Goal: Task Accomplishment & Management: Complete application form

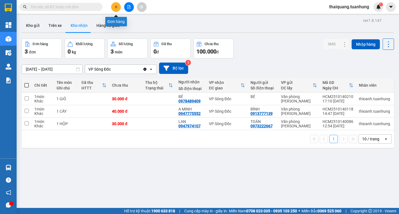
click at [115, 9] on button at bounding box center [116, 7] width 10 height 10
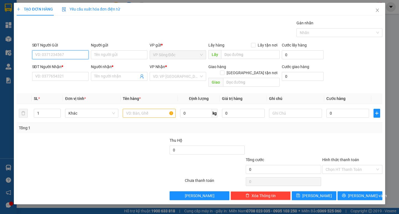
click at [70, 55] on input "SĐT Người Gửi" at bounding box center [60, 54] width 56 height 9
type input "0947128158"
click at [51, 65] on div "0947128158 - PHƯƠNG" at bounding box center [60, 66] width 50 height 6
type input "PHƯƠNG"
type input "0947128158"
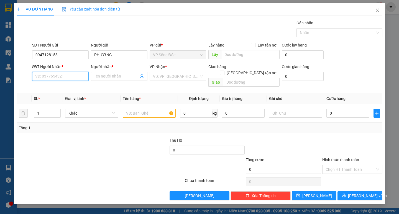
click at [66, 78] on input "SĐT Người Nhận *" at bounding box center [60, 76] width 56 height 9
type input "0329303263"
click at [74, 89] on div "0329303263 - PHUONG" at bounding box center [60, 87] width 50 height 6
type input "PHUONG"
type input "0329303263"
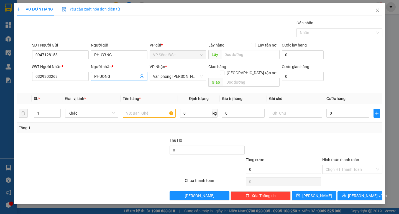
click at [115, 78] on input "PHUONG" at bounding box center [116, 76] width 44 height 6
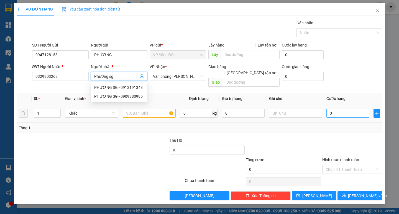
type input "Phương sg"
click at [342, 109] on input "0" at bounding box center [347, 113] width 43 height 9
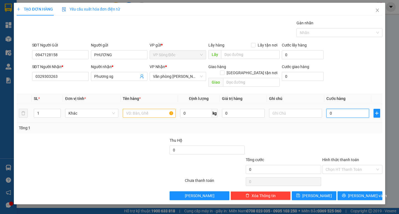
type input "3"
type input "30"
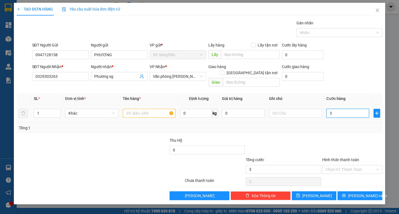
type input "30"
type input "30.000"
click at [343, 127] on div "Transit Pickup Surcharge Ids Transit Deliver Surcharge Ids Transit Deliver Surc…" at bounding box center [199, 110] width 365 height 180
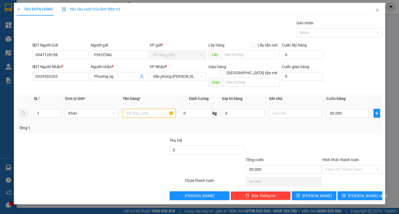
click at [133, 109] on input "text" at bounding box center [149, 113] width 53 height 9
type input "thùng"
drag, startPoint x: 334, startPoint y: 128, endPoint x: 336, endPoint y: 132, distance: 4.7
click at [334, 128] on div "Transit Pickup Surcharge Ids Transit Deliver Surcharge Ids Transit Deliver Surc…" at bounding box center [199, 110] width 365 height 180
click at [352, 165] on input "Hình thức thanh toán" at bounding box center [350, 169] width 50 height 8
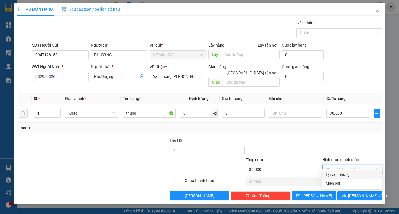
click at [350, 174] on div "Tại văn phòng" at bounding box center [351, 174] width 53 height 6
type input "0"
click at [356, 193] on span "[PERSON_NAME] và In" at bounding box center [367, 196] width 39 height 6
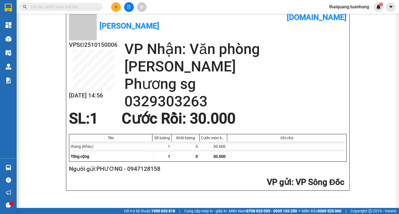
scroll to position [217, 0]
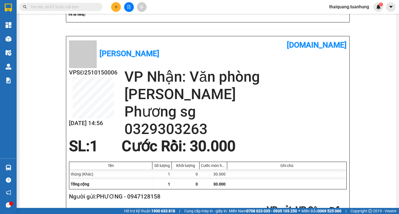
click at [113, 8] on button at bounding box center [116, 7] width 10 height 10
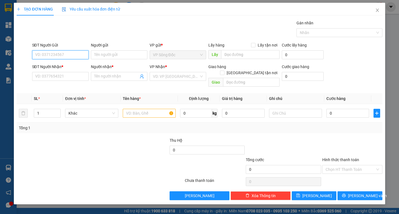
click at [57, 56] on input "SĐT Người Gửi" at bounding box center [60, 54] width 56 height 9
type input "0"
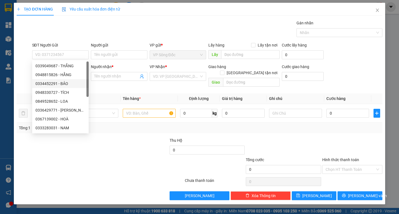
click at [89, 158] on div at bounding box center [69, 166] width 107 height 19
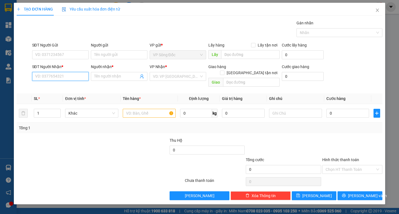
click at [71, 78] on input "SĐT Người Nhận *" at bounding box center [60, 76] width 56 height 9
type input "0902698313"
click at [65, 87] on div "0902698313 - TIÊN" at bounding box center [60, 87] width 50 height 6
type input "TIÊN"
type input "0902698313"
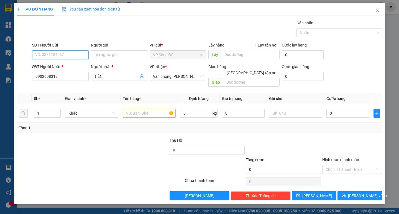
click at [62, 56] on input "SĐT Người Gửi" at bounding box center [60, 54] width 56 height 9
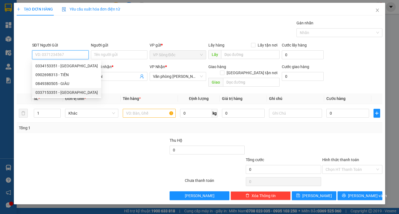
click at [58, 91] on div "0337153351 - [GEOGRAPHIC_DATA]" at bounding box center [66, 92] width 62 height 6
type input "0337153351"
type input "ĐAN"
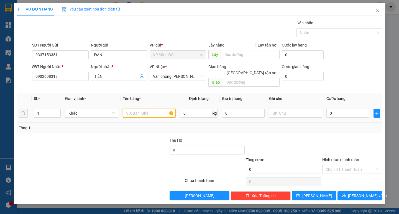
click at [143, 109] on input "text" at bounding box center [149, 113] width 53 height 9
type input "thùng"
click at [135, 140] on div at bounding box center [130, 146] width 76 height 19
click at [341, 109] on input "0" at bounding box center [347, 113] width 43 height 9
click at [309, 137] on div at bounding box center [283, 146] width 76 height 19
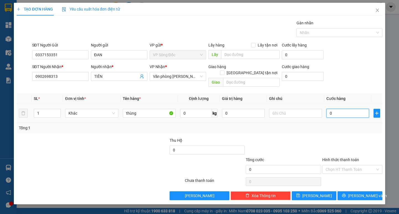
click at [334, 109] on input "0" at bounding box center [347, 113] width 43 height 9
type input "6"
type input "60"
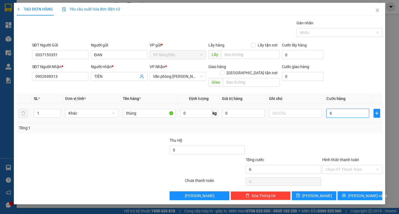
type input "60"
type input "60.000"
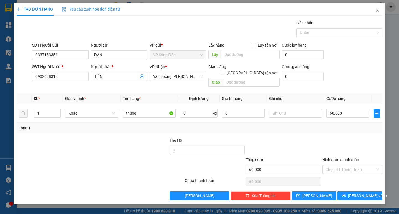
click at [340, 137] on div at bounding box center [351, 146] width 61 height 19
drag, startPoint x: 356, startPoint y: 190, endPoint x: 348, endPoint y: 183, distance: 10.6
click at [356, 193] on span "[PERSON_NAME] và In" at bounding box center [367, 196] width 39 height 6
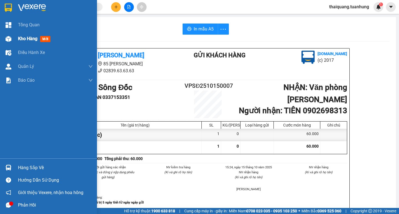
click at [25, 42] on div "Kho hàng mới" at bounding box center [55, 39] width 75 height 14
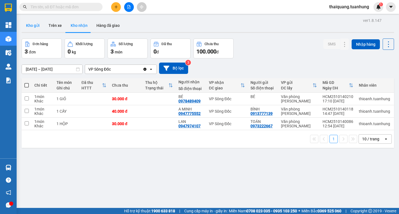
click at [32, 26] on button "Kho gửi" at bounding box center [33, 25] width 22 height 13
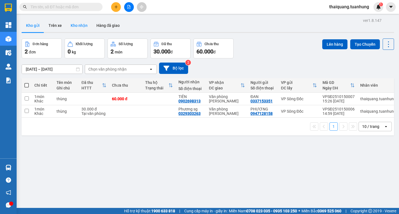
click at [83, 22] on button "Kho nhận" at bounding box center [79, 25] width 26 height 13
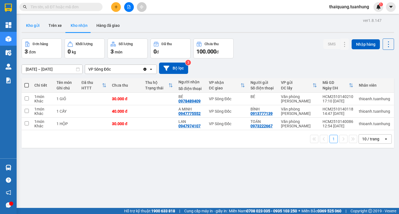
click at [34, 26] on button "Kho gửi" at bounding box center [33, 25] width 22 height 13
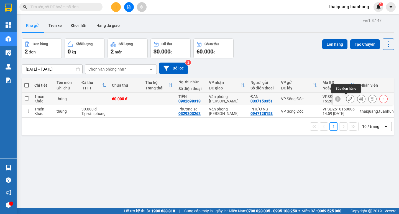
click at [349, 98] on button at bounding box center [350, 99] width 8 height 10
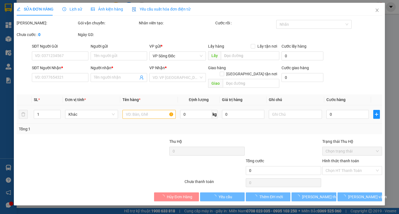
type input "0337153351"
type input "ĐAN"
type input "0902698313"
type input "TIÊN"
type input "60.000"
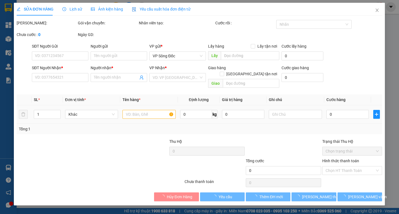
type input "60.000"
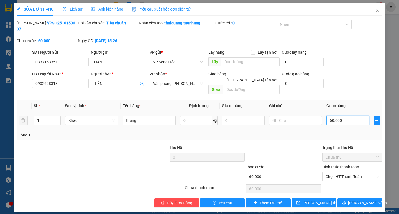
click at [345, 116] on input "60.000" at bounding box center [347, 120] width 43 height 9
type input "5"
type input "50"
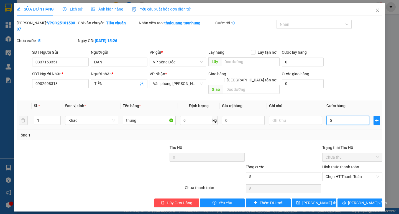
type input "50"
type input "50.000"
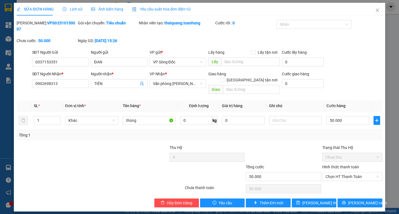
click at [304, 129] on div "Total Paid Fee 0 Total UnPaid Fee 60.000 Cash Collection Total Fee Mã ĐH: VPSĐ2…" at bounding box center [199, 113] width 365 height 187
click at [356, 200] on span "[PERSON_NAME] và In" at bounding box center [367, 203] width 39 height 6
